Goal: Transaction & Acquisition: Purchase product/service

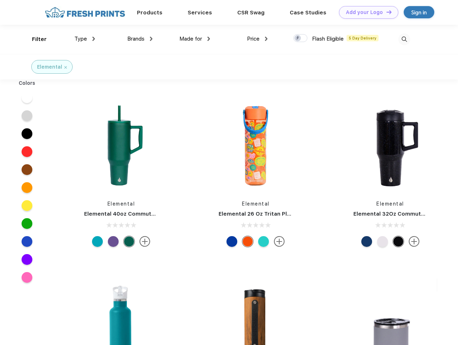
click at [366, 12] on link "Add your Logo Design Tool" at bounding box center [368, 12] width 59 height 13
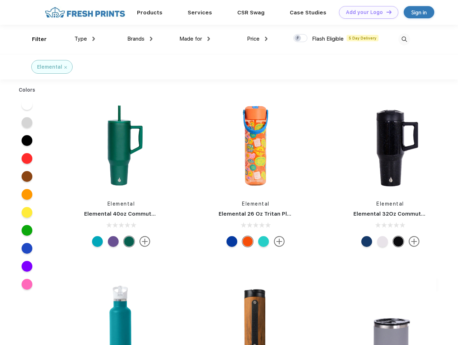
click at [0, 0] on div "Design Tool" at bounding box center [0, 0] width 0 height 0
click at [386, 12] on link "Add your Logo Design Tool" at bounding box center [368, 12] width 59 height 13
click at [35, 39] on div "Filter" at bounding box center [39, 39] width 15 height 8
click at [85, 39] on span "Type" at bounding box center [80, 39] width 13 height 6
click at [140, 39] on span "Brands" at bounding box center [135, 39] width 17 height 6
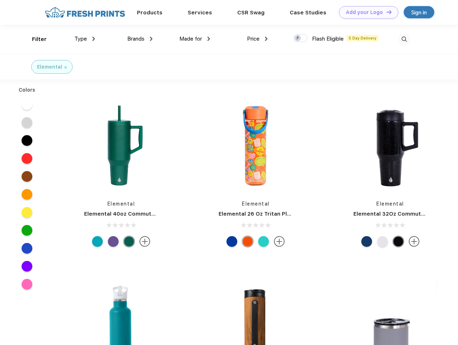
click at [195, 39] on span "Made for" at bounding box center [190, 39] width 23 height 6
click at [257, 39] on span "Price" at bounding box center [253, 39] width 13 height 6
click at [300, 38] on div at bounding box center [300, 38] width 14 height 8
click at [298, 38] on input "checkbox" at bounding box center [295, 36] width 5 height 5
click at [404, 39] on img at bounding box center [404, 39] width 12 height 12
